Goal: Check status: Check status

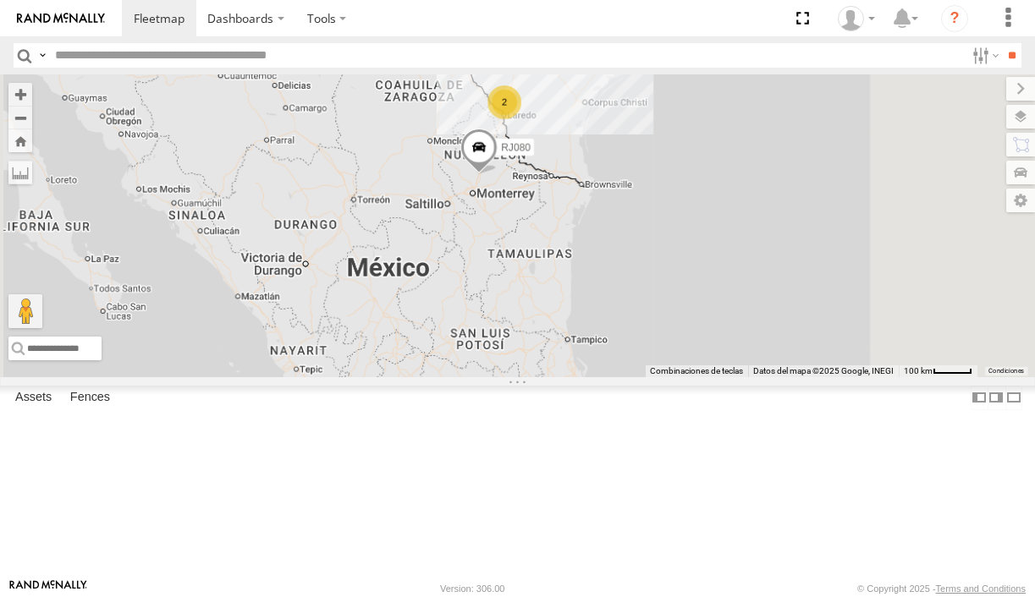
click at [0, 0] on div at bounding box center [0, 0] width 0 height 0
click at [0, 0] on span at bounding box center [0, 0] width 0 height 0
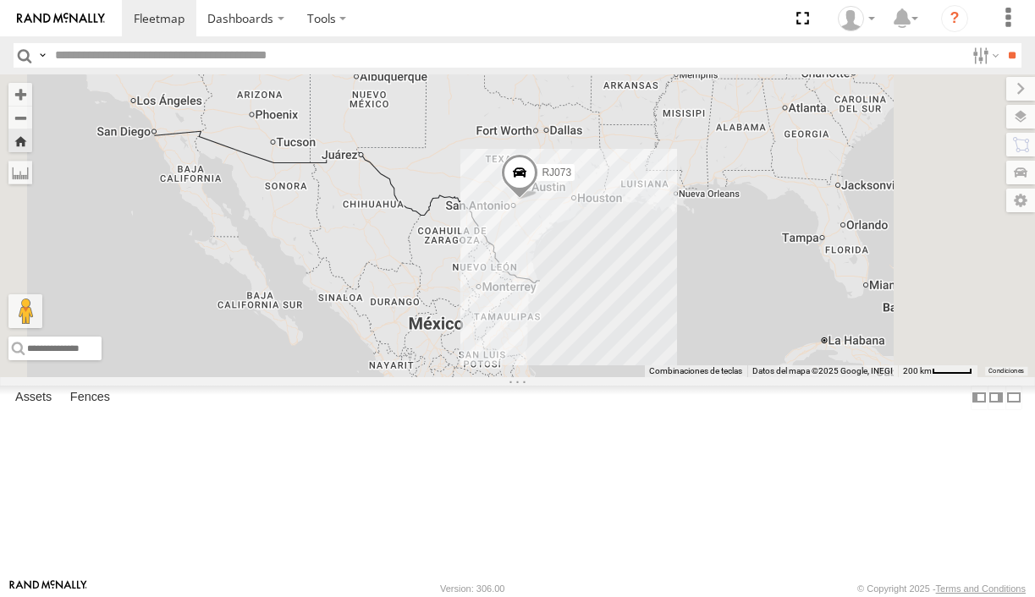
drag, startPoint x: 750, startPoint y: 431, endPoint x: 730, endPoint y: 325, distance: 107.7
click at [730, 325] on div "RJ073" at bounding box center [517, 225] width 1035 height 302
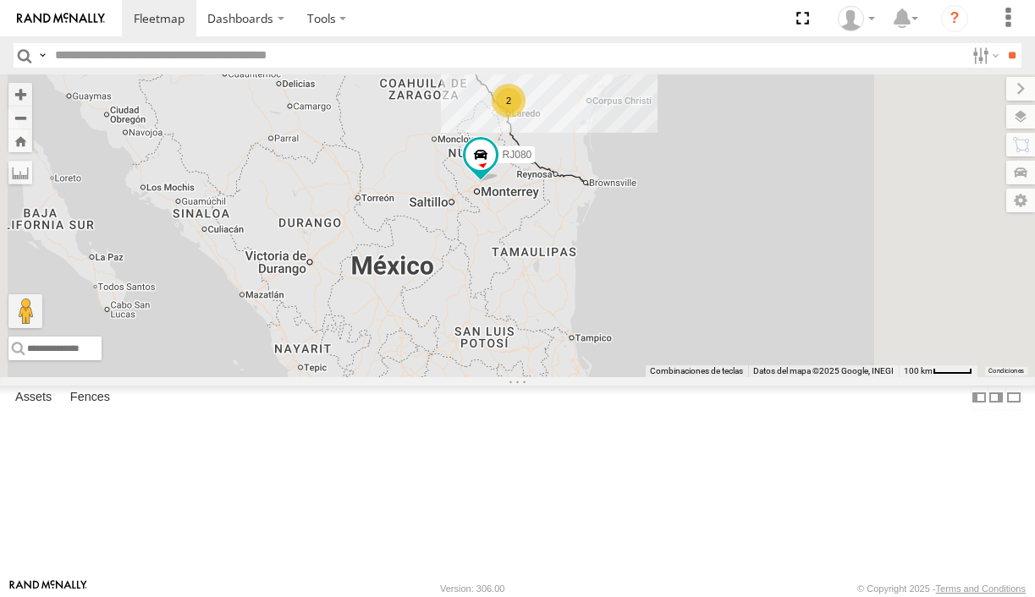
click at [0, 0] on div at bounding box center [0, 0] width 0 height 0
click at [0, 0] on span at bounding box center [0, 0] width 0 height 0
